Goal: Task Accomplishment & Management: Use online tool/utility

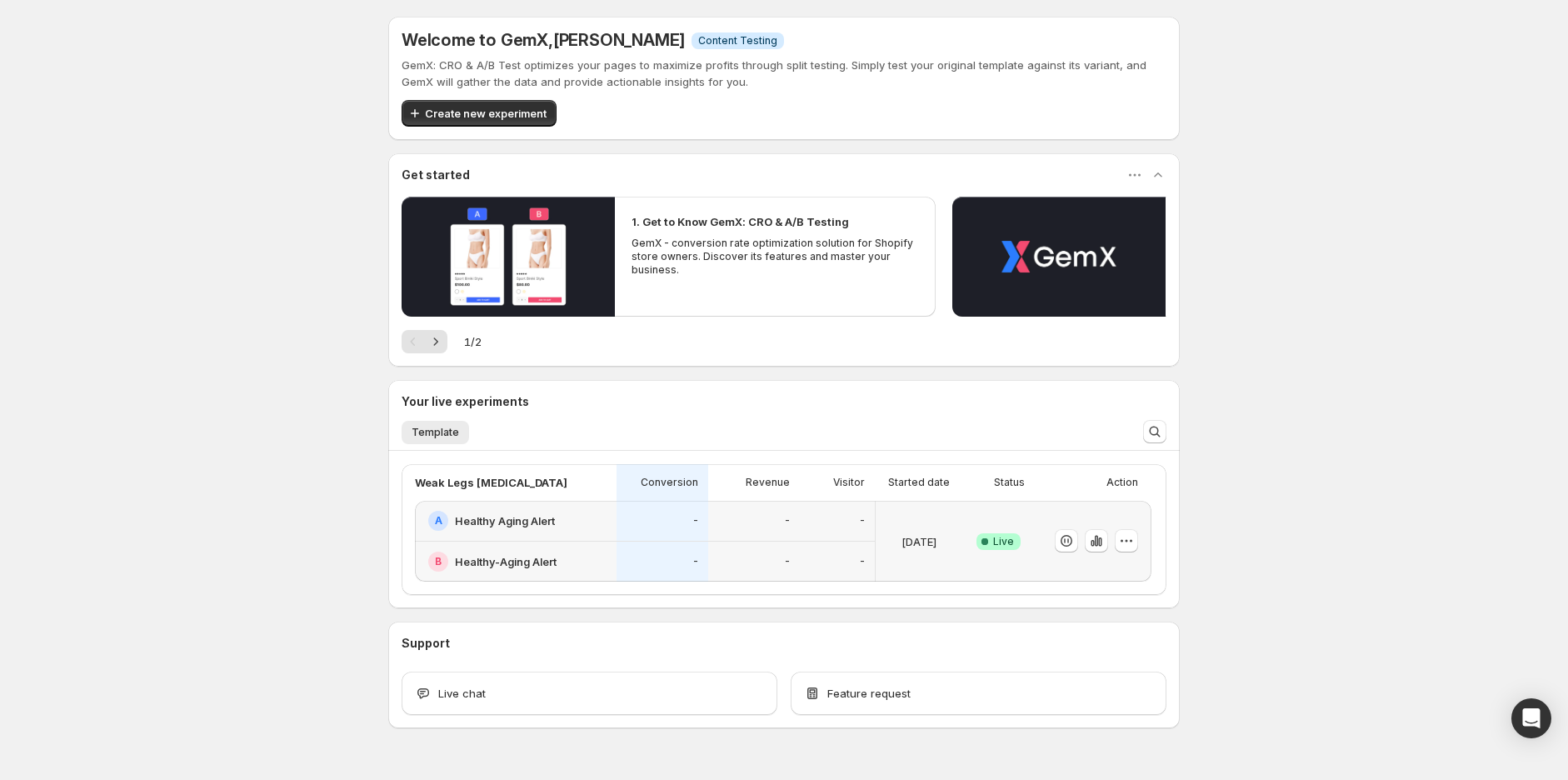
click at [617, 525] on div "A Healthy Aging Alert" at bounding box center [516, 521] width 201 height 41
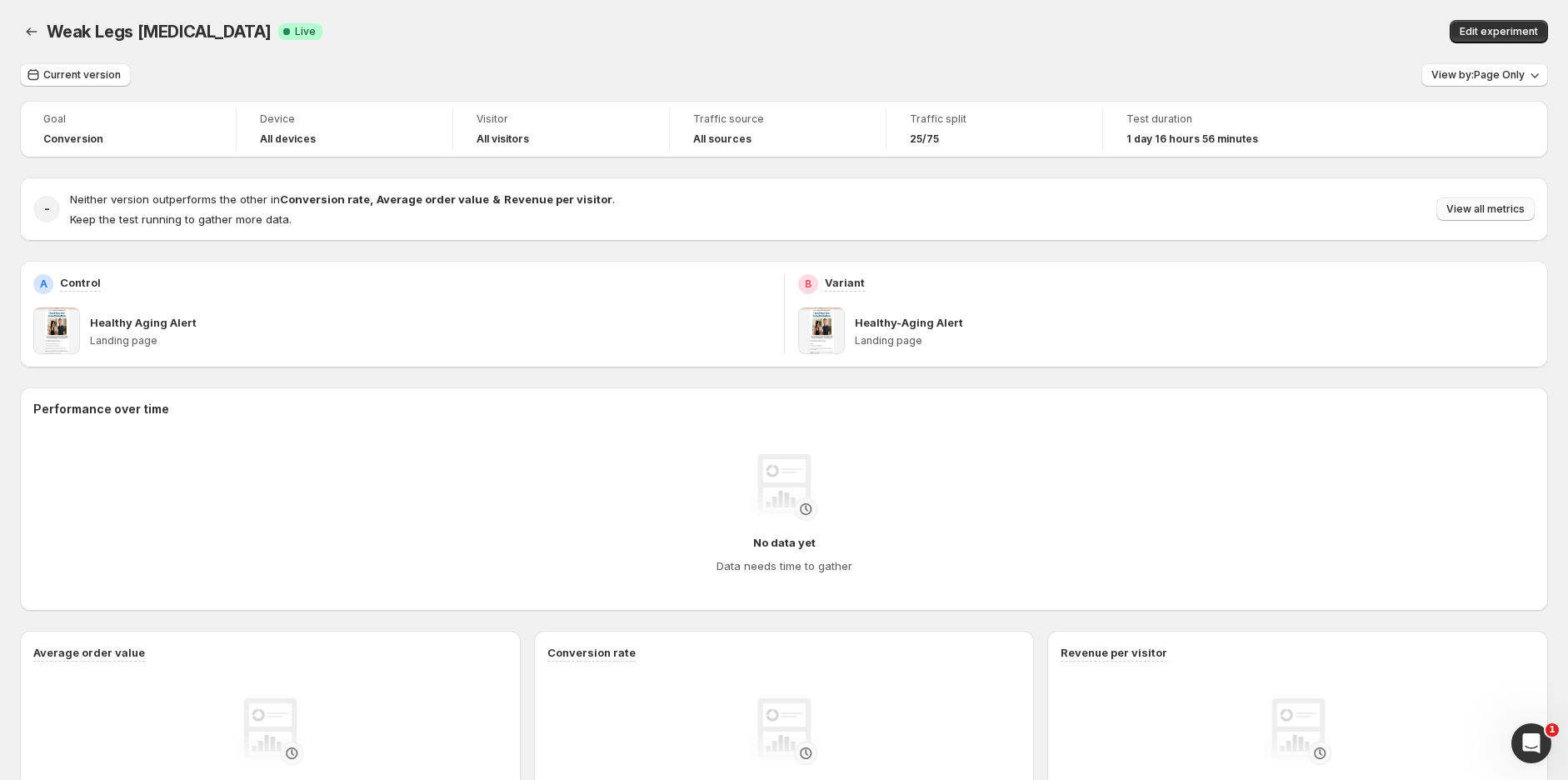
click at [1477, 207] on span "View all metrics" at bounding box center [1486, 209] width 78 height 14
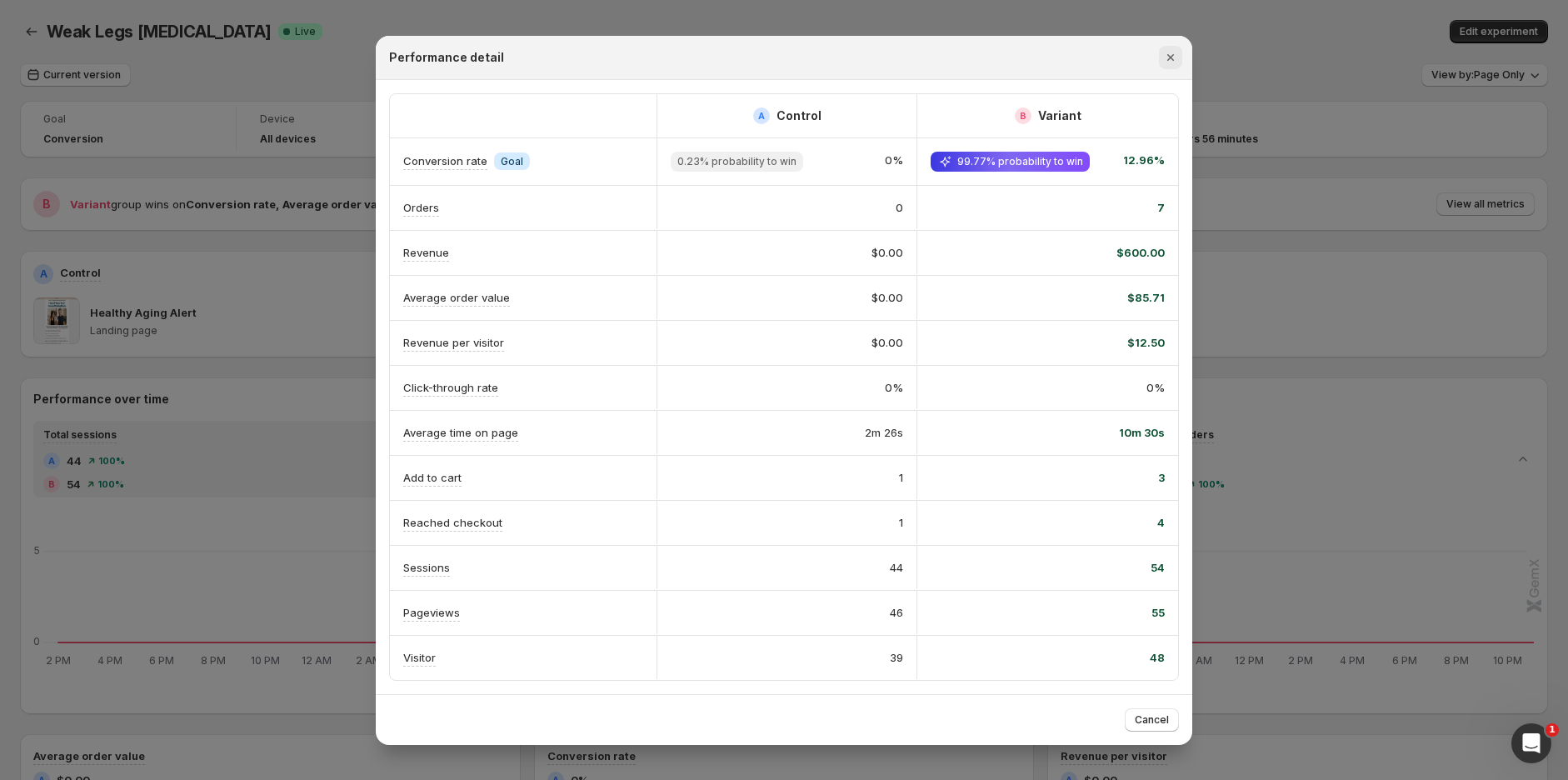
click at [1169, 49] on icon "Close" at bounding box center [1170, 57] width 16 height 16
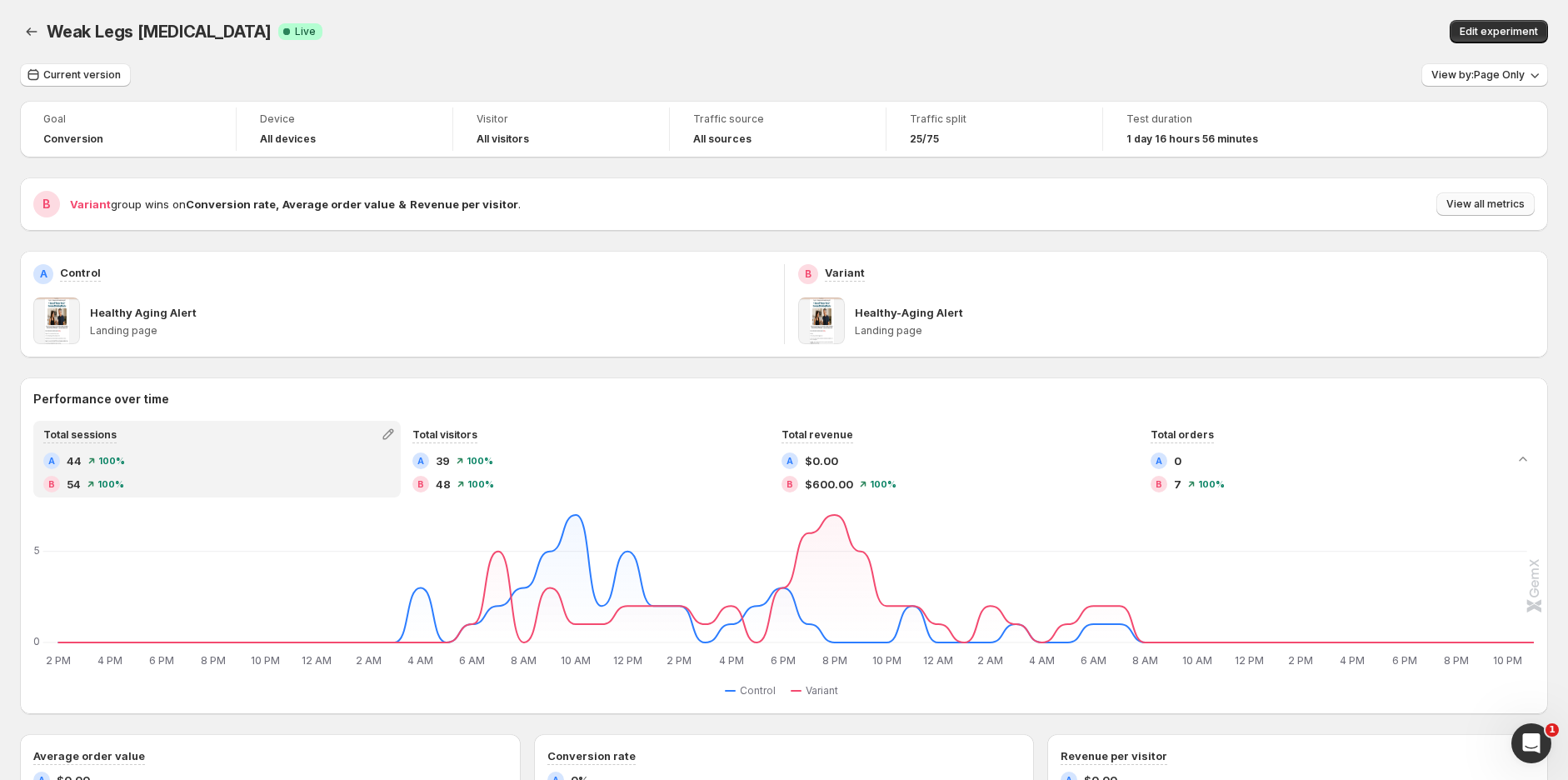
click at [1506, 208] on span "View all metrics" at bounding box center [1486, 204] width 78 height 14
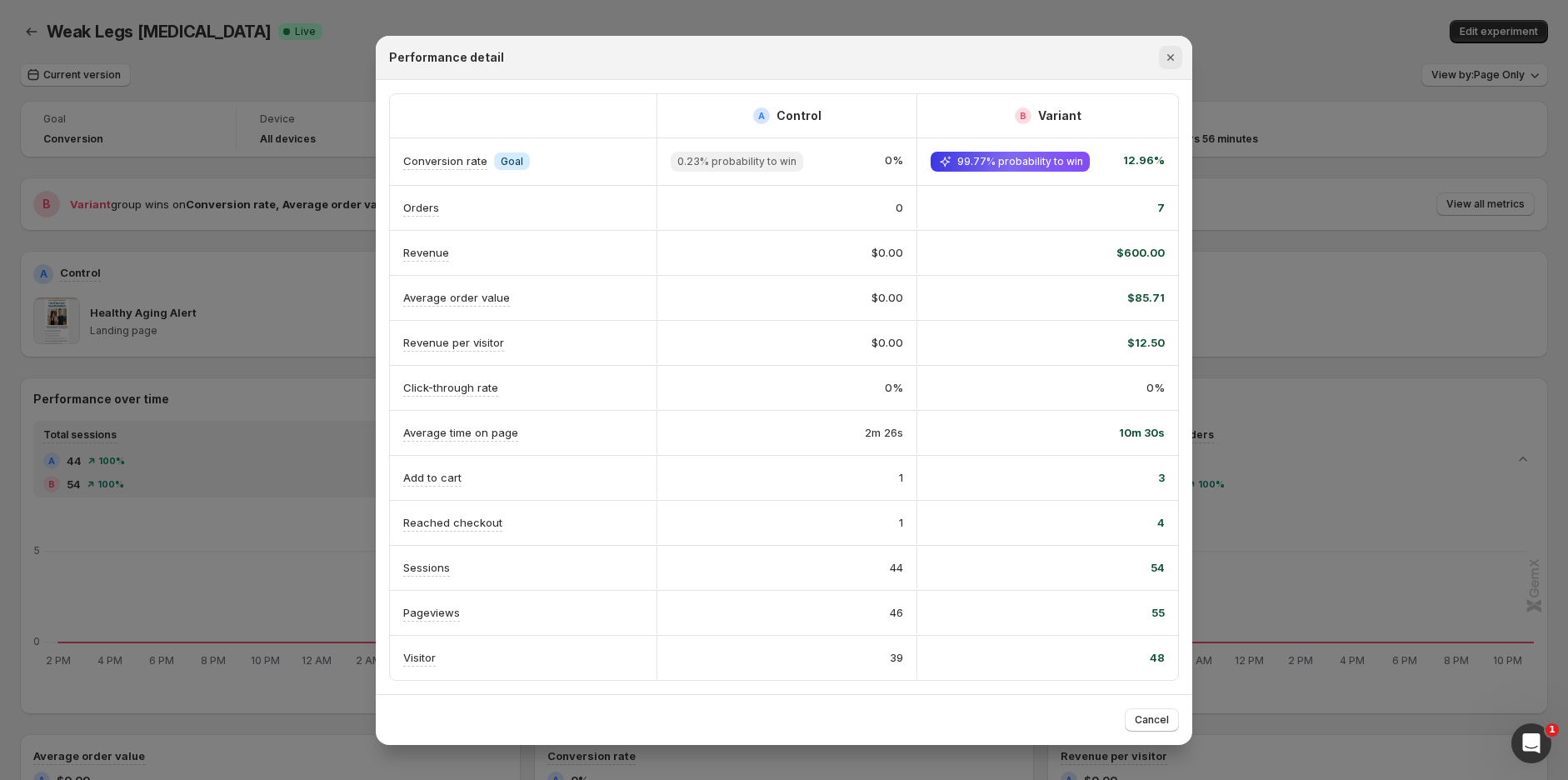
click at [1170, 56] on icon "Close" at bounding box center [1170, 57] width 16 height 16
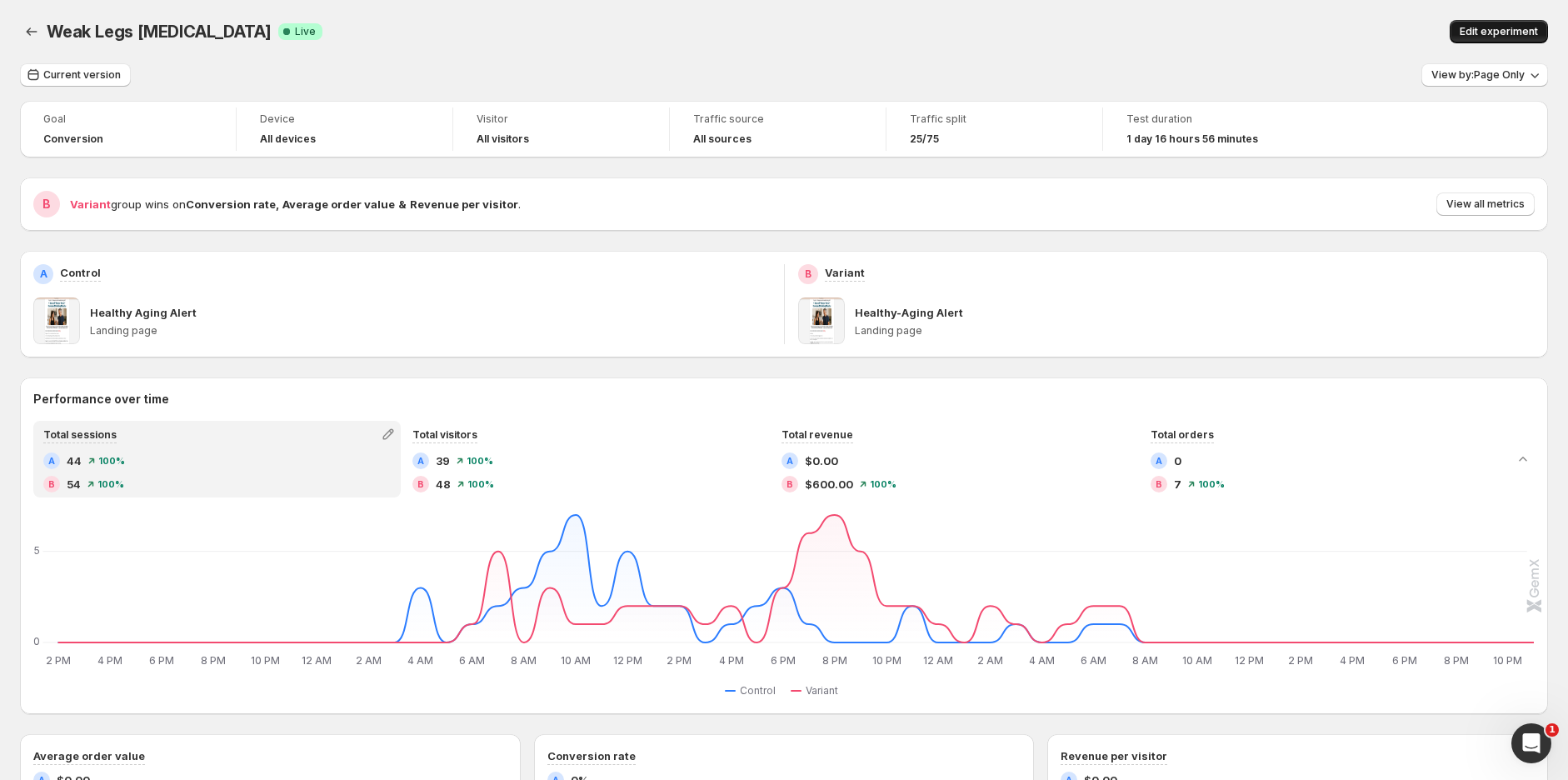
click at [1510, 30] on span "Edit experiment" at bounding box center [1498, 32] width 78 height 14
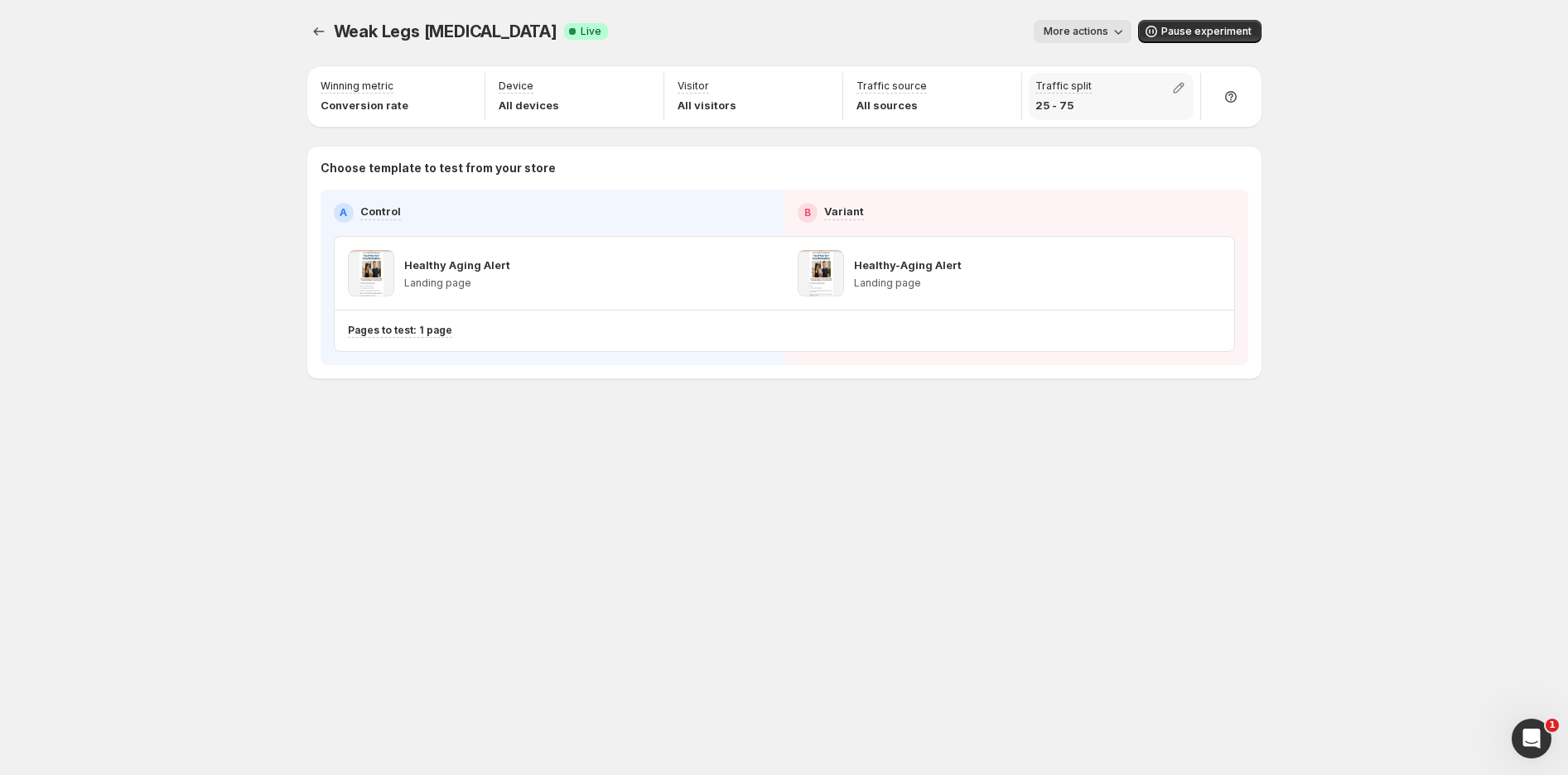
click at [1073, 106] on p "25 - 75" at bounding box center [1063, 105] width 57 height 16
click at [1176, 90] on icon "button" at bounding box center [1177, 88] width 16 height 16
drag, startPoint x: 1120, startPoint y: 125, endPoint x: 1088, endPoint y: 126, distance: 32.0
type input "**"
click at [1088, 126] on input "range" at bounding box center [1178, 123] width 239 height 23
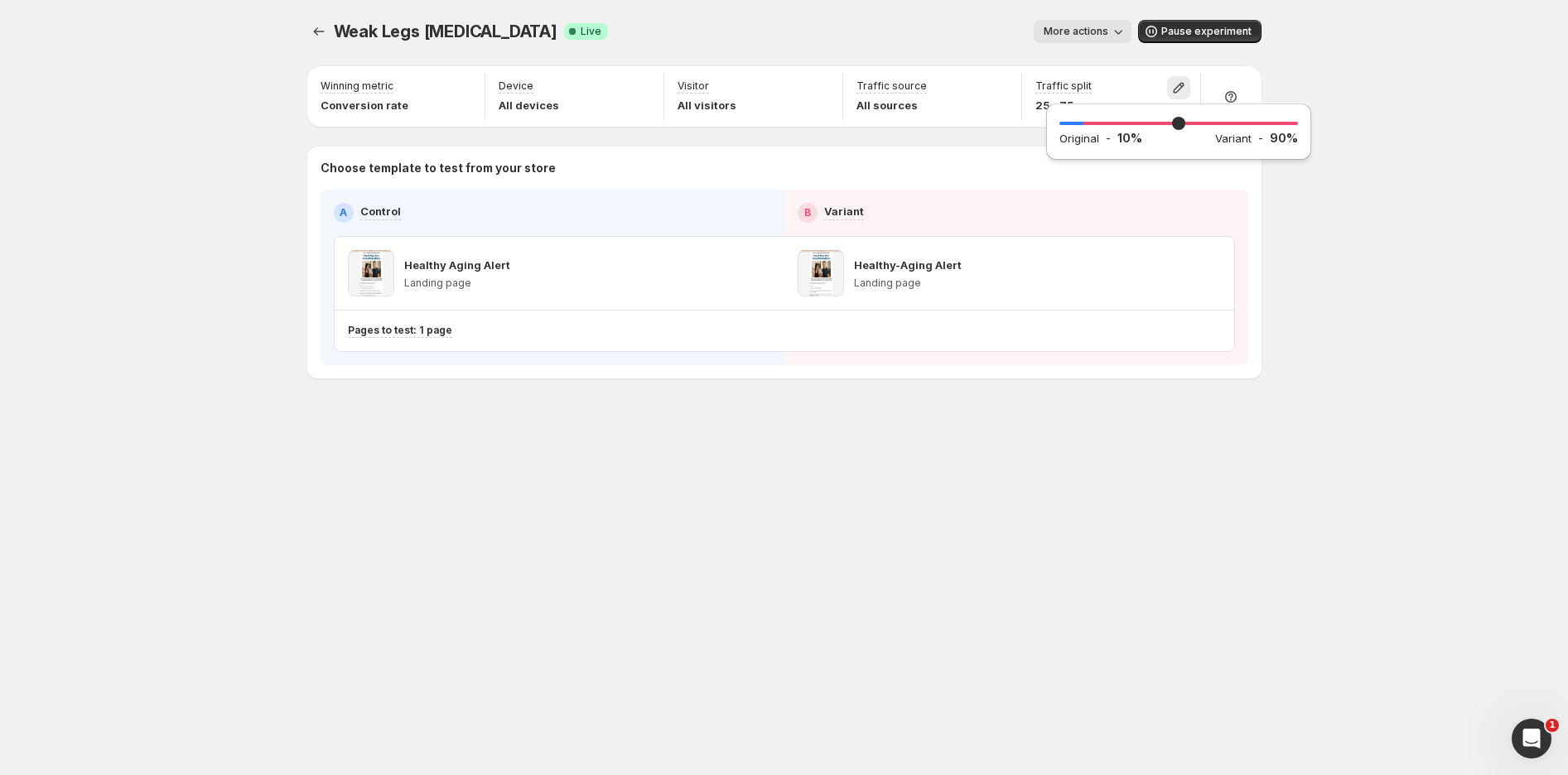
click at [1358, 182] on div "Weak Legs [MEDICAL_DATA]. This page is ready Weak Legs [MEDICAL_DATA] Success C…" at bounding box center [784, 388] width 1568 height 775
